Goal: Ask a question

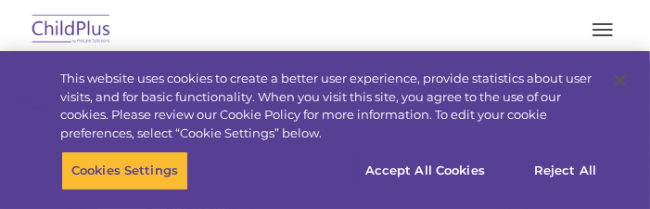
select select "MEDIUM"
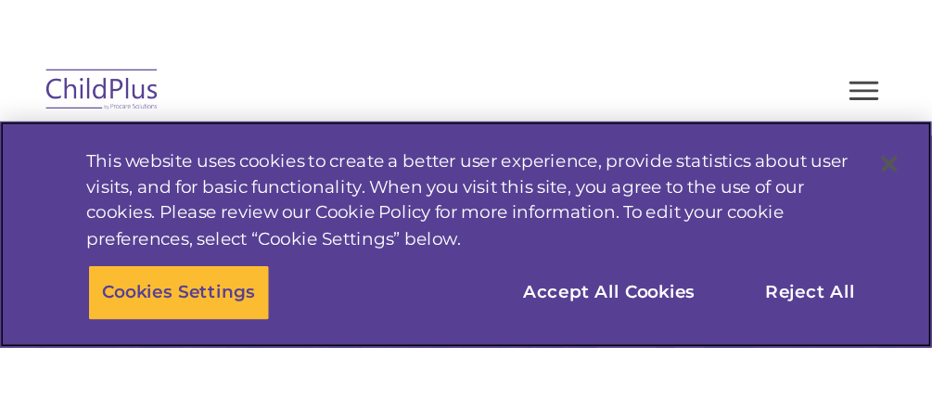
scroll to position [279, 0]
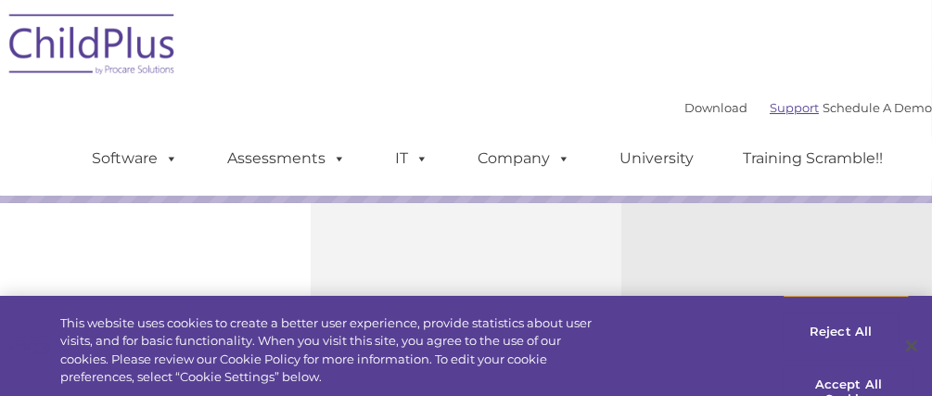
click at [649, 109] on link "Support" at bounding box center [794, 107] width 49 height 15
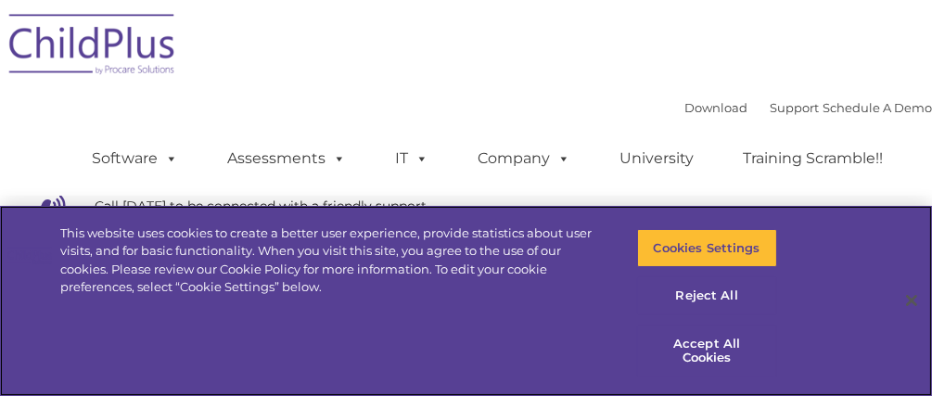
scroll to position [633, 0]
drag, startPoint x: 622, startPoint y: 232, endPoint x: 613, endPoint y: 288, distance: 56.4
click at [613, 288] on div "Cookies Settings Reject All Accept All Cookies" at bounding box center [711, 301] width 205 height 190
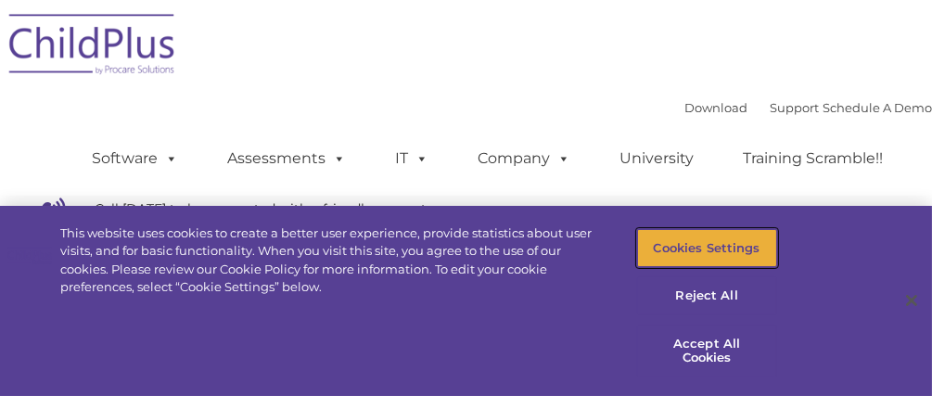
click at [710, 260] on button "Cookies Settings" at bounding box center [707, 248] width 140 height 39
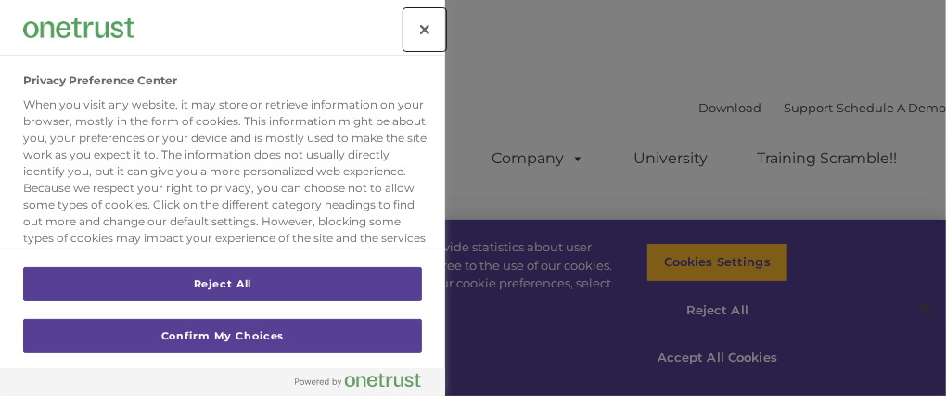
click at [429, 33] on button "Close" at bounding box center [424, 29] width 41 height 41
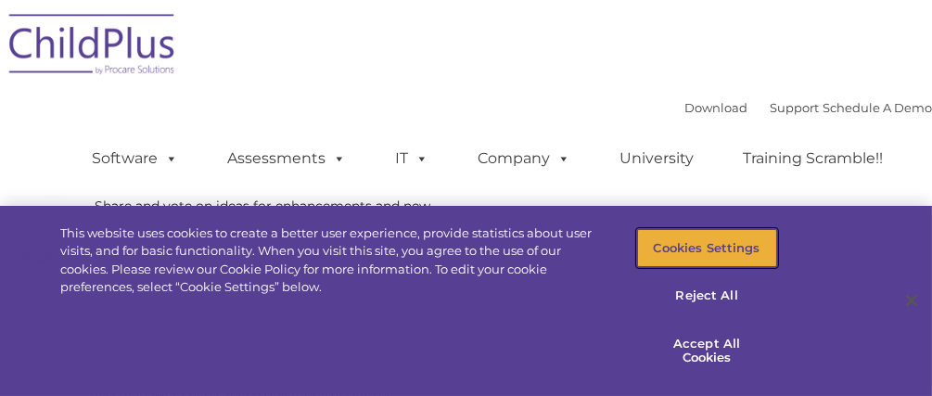
scroll to position [793, 0]
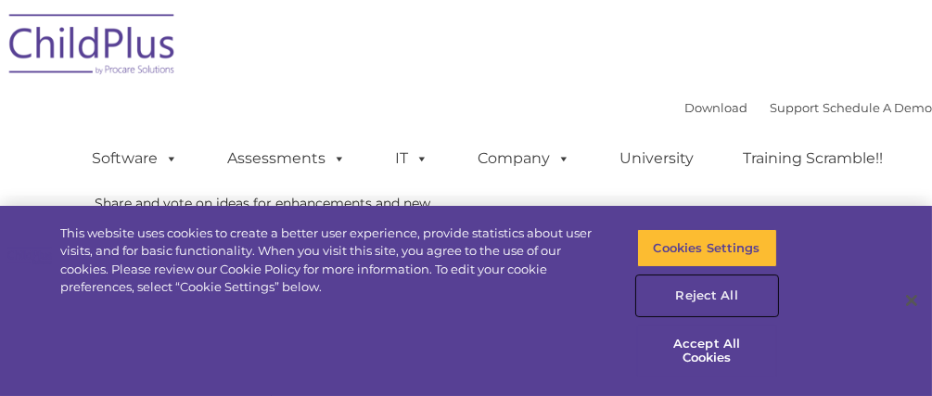
click at [688, 300] on button "Reject All" at bounding box center [707, 295] width 140 height 39
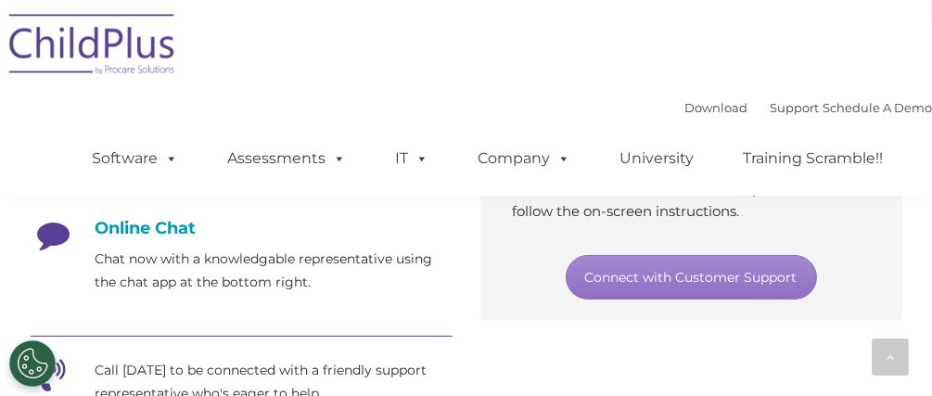
scroll to position [472, 0]
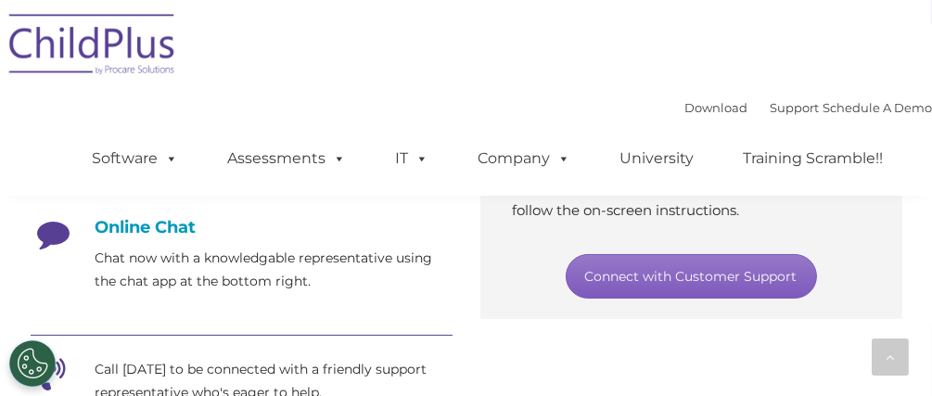
click at [652, 278] on link "Connect with Customer Support" at bounding box center [691, 276] width 251 height 45
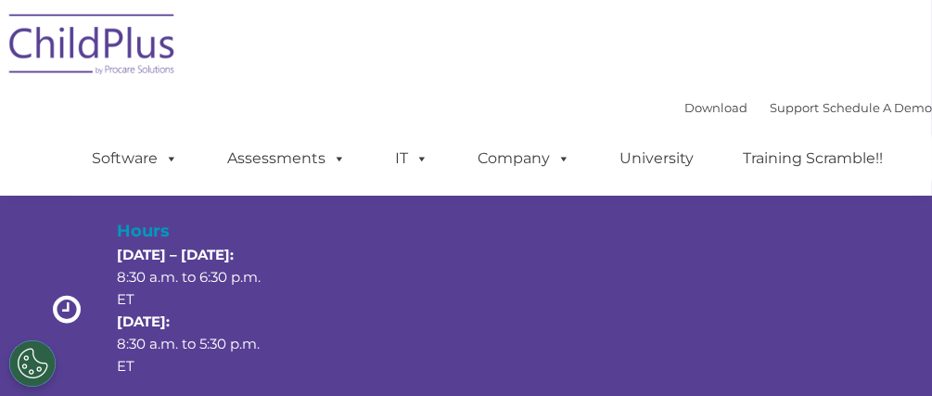
scroll to position [0, 0]
